Goal: Task Accomplishment & Management: Use online tool/utility

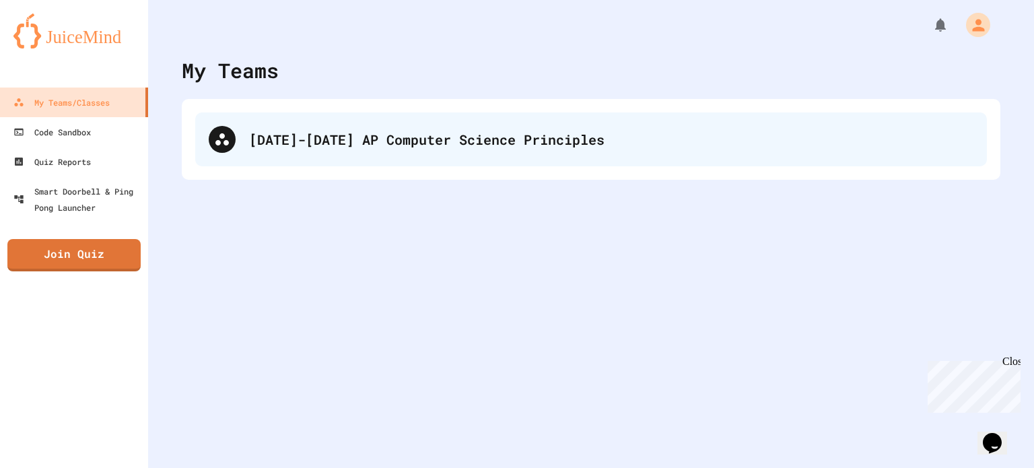
click at [551, 118] on div "[DATE]-[DATE] AP Computer Science Principles" at bounding box center [590, 139] width 791 height 54
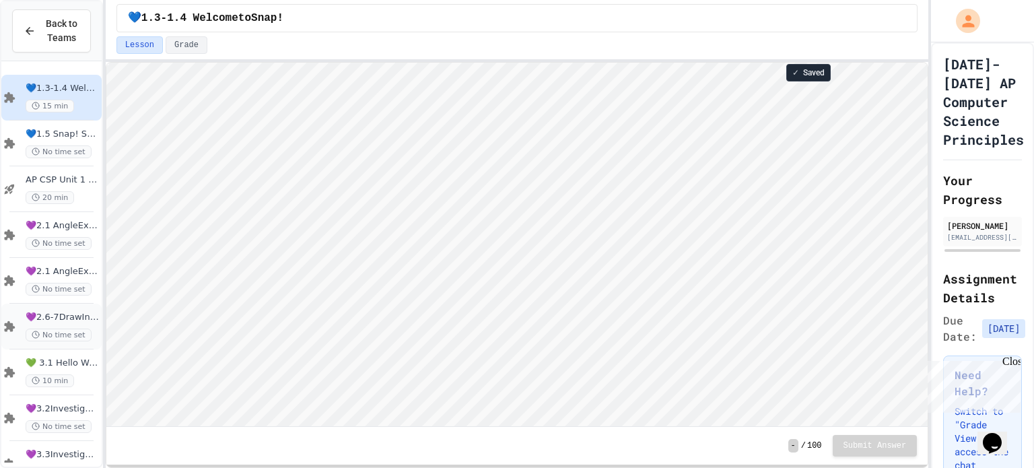
scroll to position [78, 0]
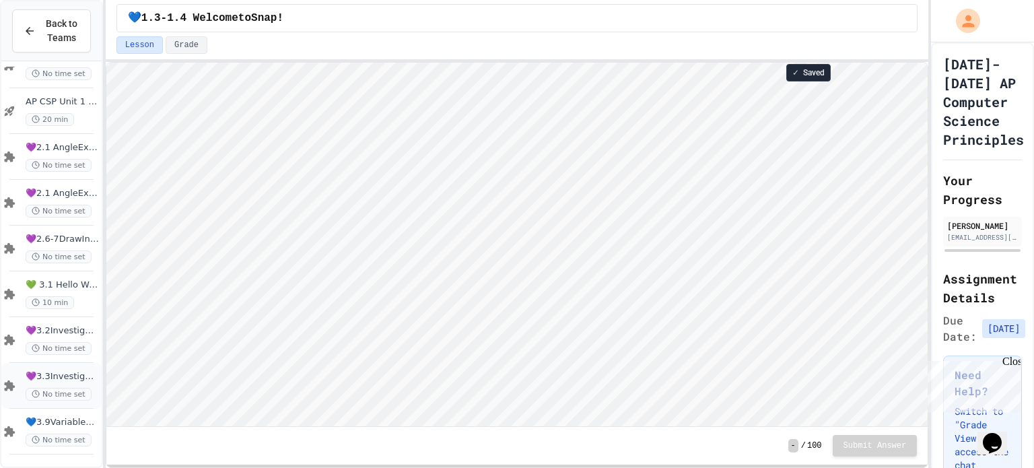
click at [75, 388] on span "No time set" at bounding box center [59, 394] width 66 height 13
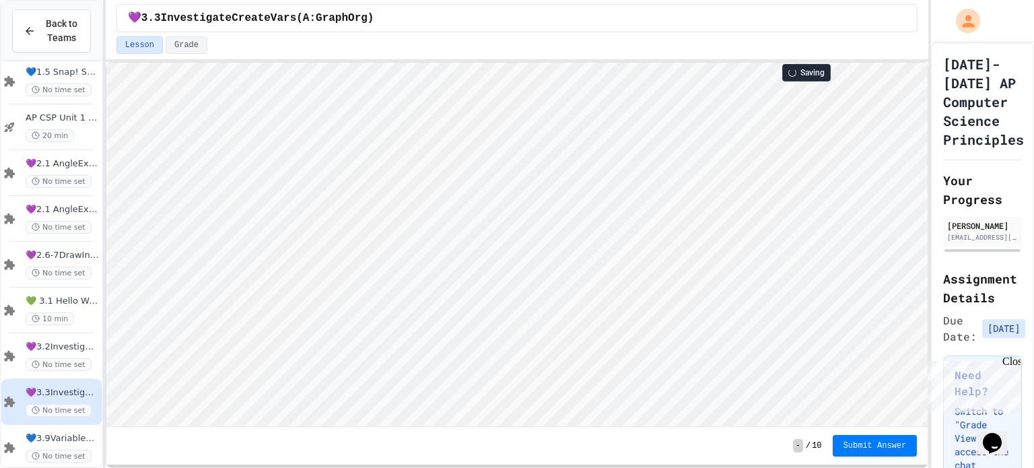
scroll to position [78, 0]
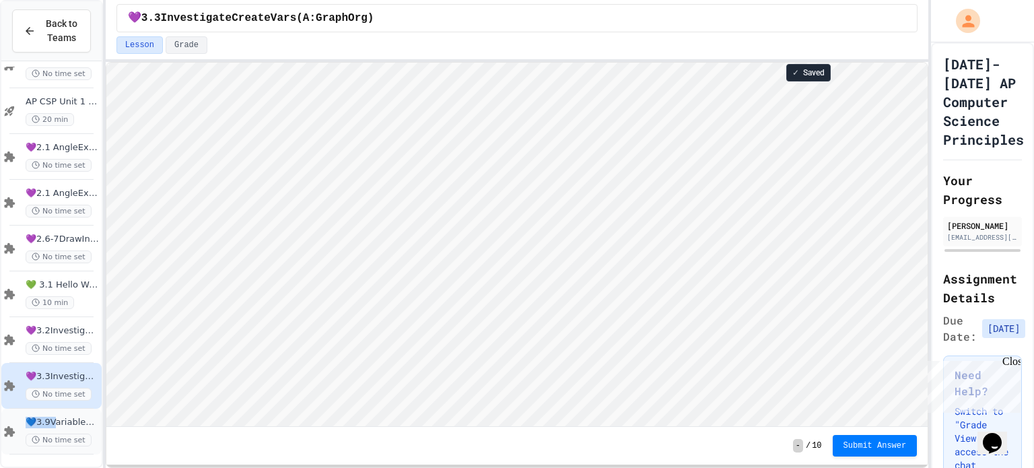
drag, startPoint x: 53, startPoint y: 423, endPoint x: 21, endPoint y: 427, distance: 32.5
click at [21, 427] on div "💙3.9Variables&ArithmeticOp No time set" at bounding box center [51, 431] width 100 height 46
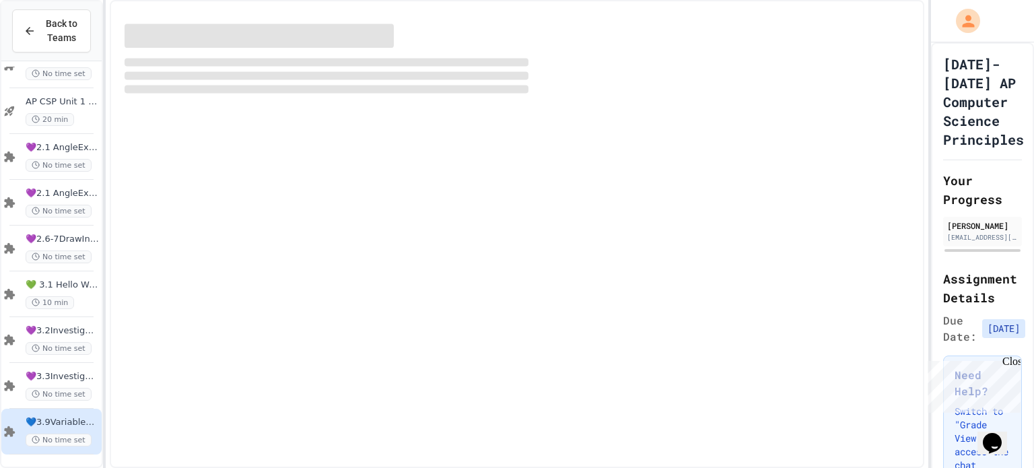
click at [21, 427] on div at bounding box center [51, 218] width 100 height 458
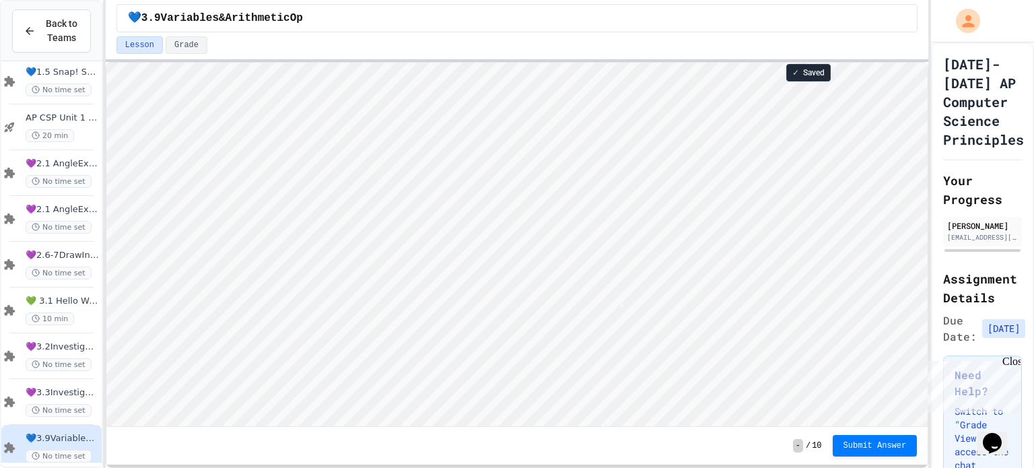
scroll to position [1, 3]
type textarea "*"
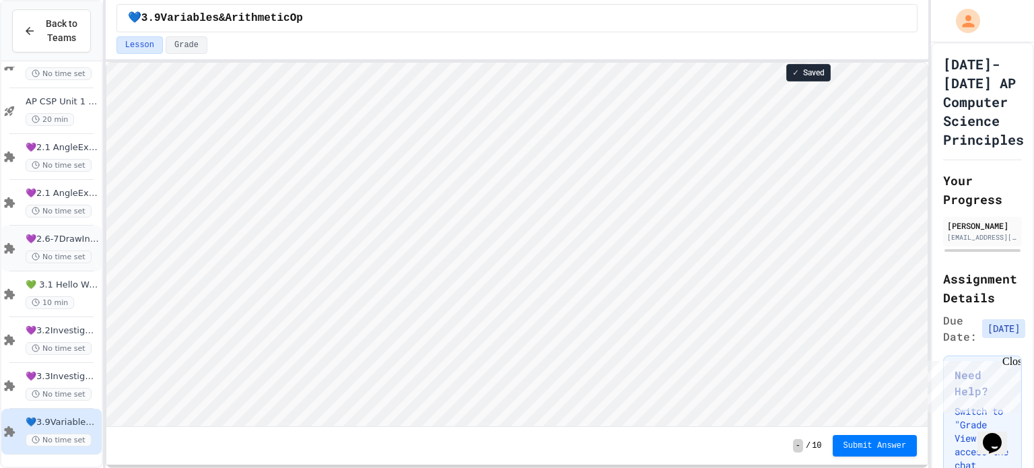
scroll to position [1, 0]
click at [62, 378] on span "💜3.3InvestigateCreateVars(A:GraphOrg)" at bounding box center [62, 376] width 73 height 11
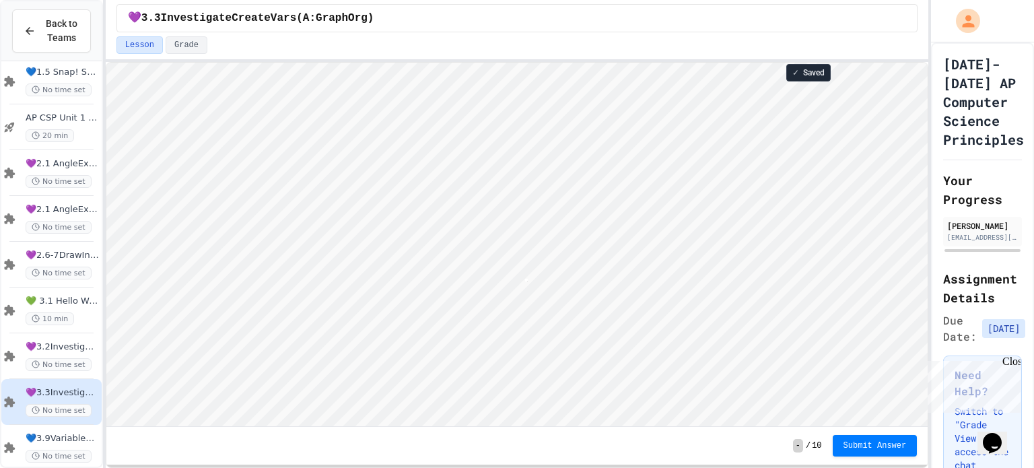
scroll to position [1, 7]
type textarea "**"
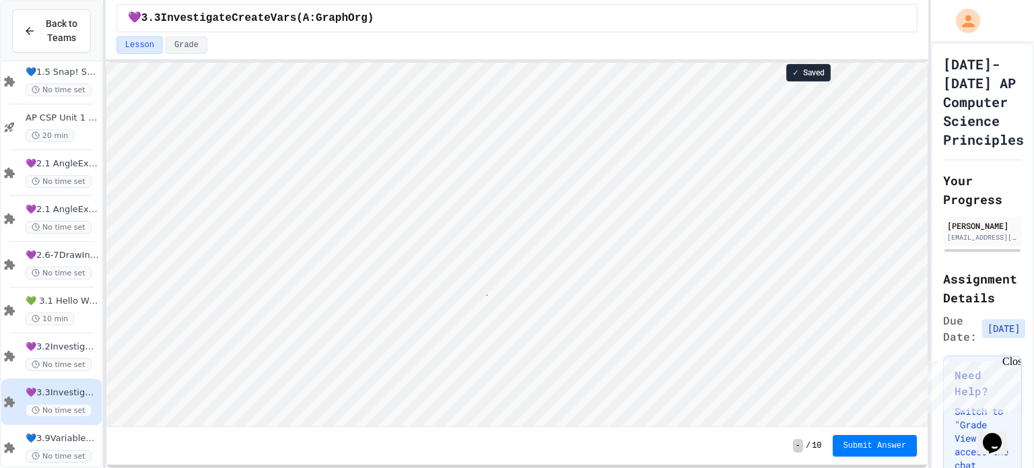
type textarea "**"
click at [877, 450] on button "Submit Answer" at bounding box center [874, 444] width 85 height 22
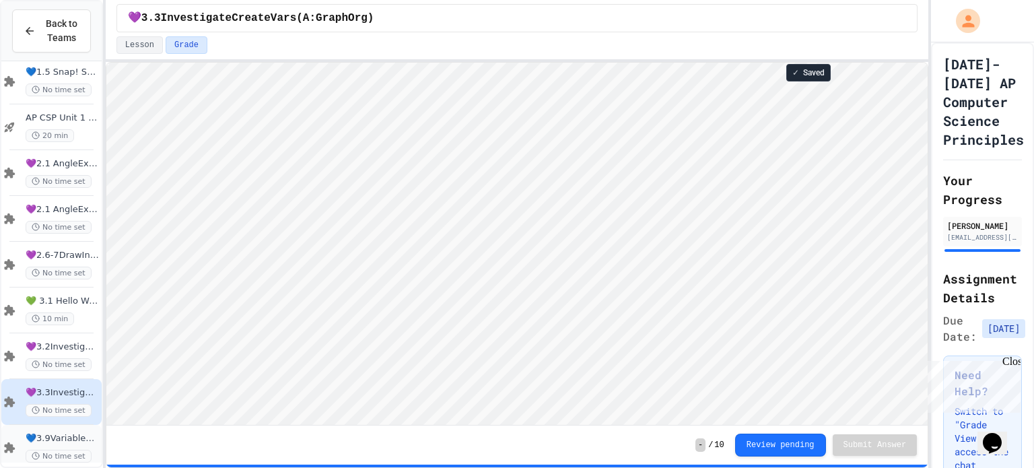
click at [67, 441] on span "💙3.9Variables&ArithmeticOp" at bounding box center [62, 438] width 73 height 11
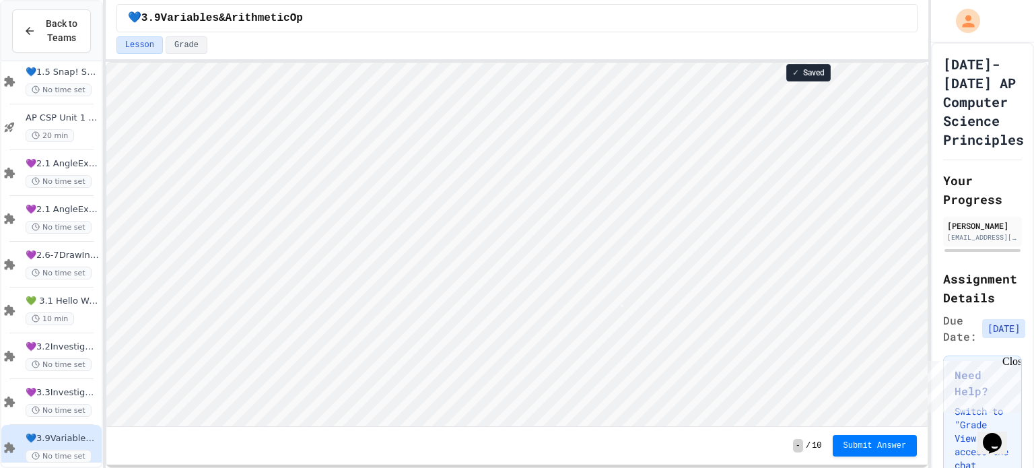
scroll to position [1, 3]
type textarea "*"
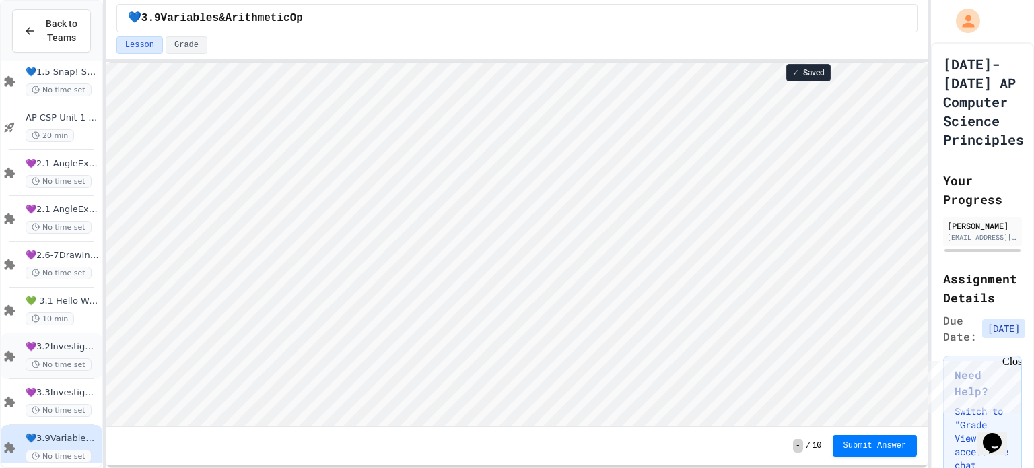
scroll to position [78, 0]
